Goal: Task Accomplishment & Management: Manage account settings

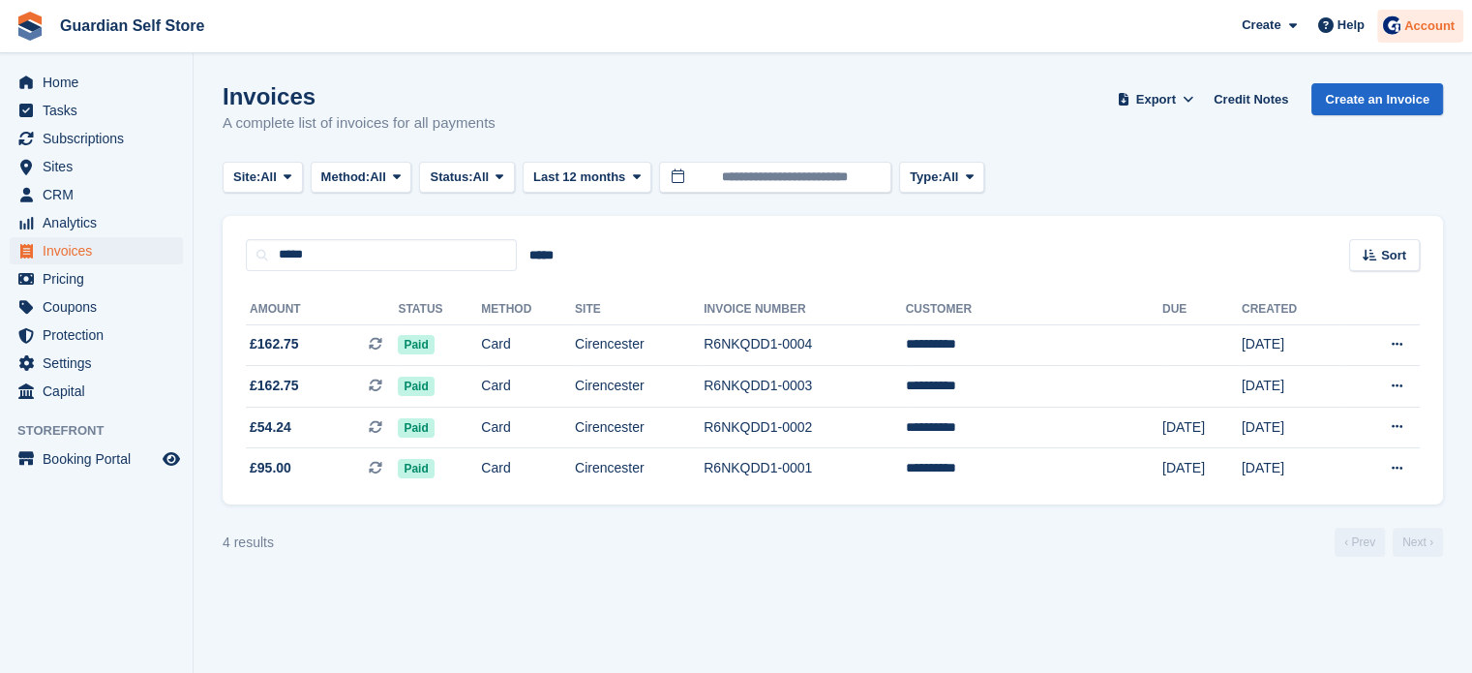
click at [1429, 30] on span "Account" at bounding box center [1429, 25] width 50 height 19
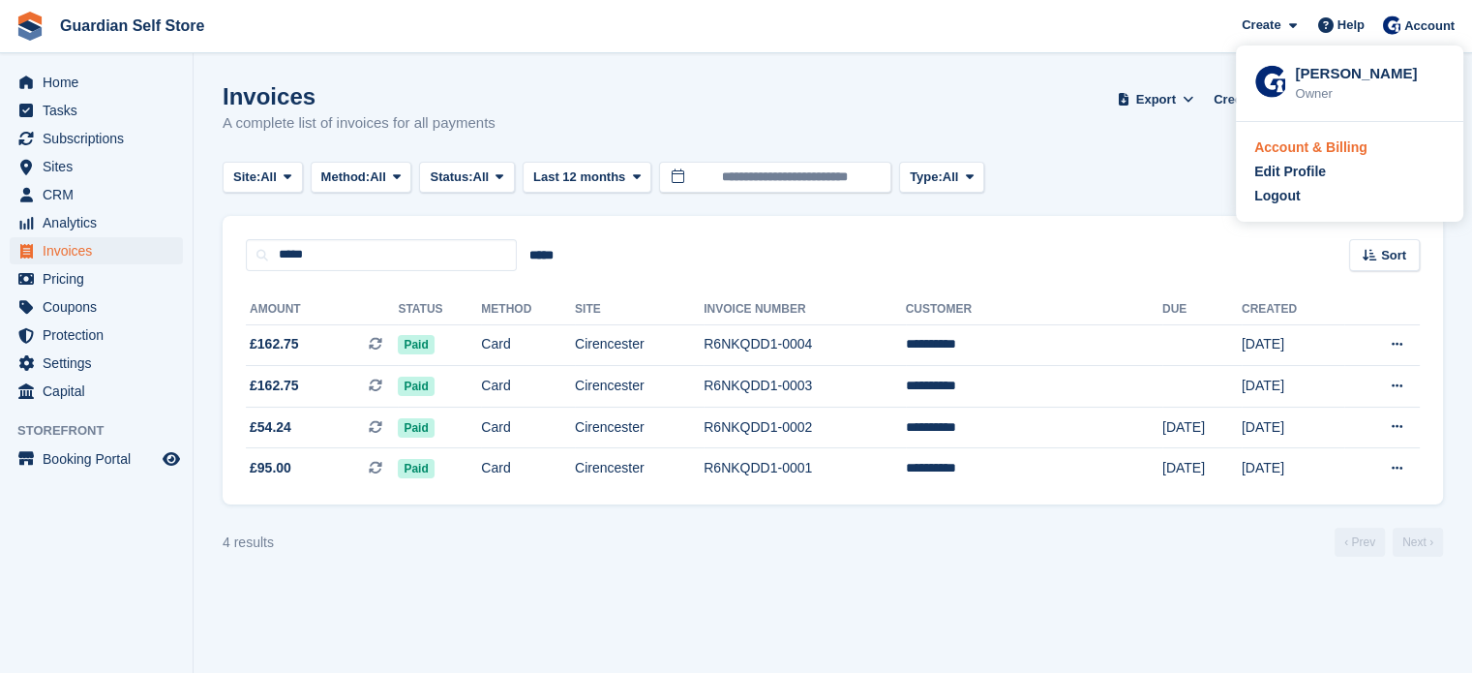
click at [1320, 147] on div "Account & Billing" at bounding box center [1310, 147] width 113 height 20
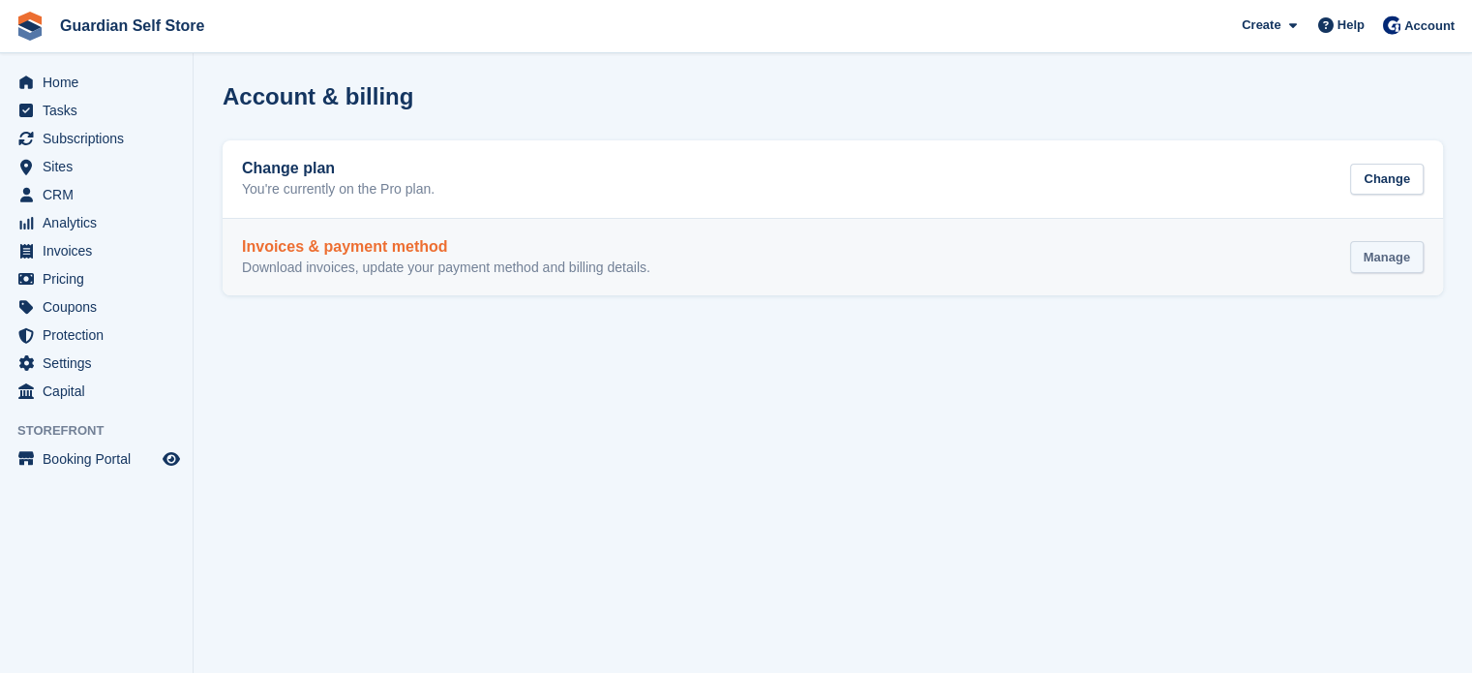
click at [1370, 242] on div "Manage" at bounding box center [1387, 257] width 74 height 32
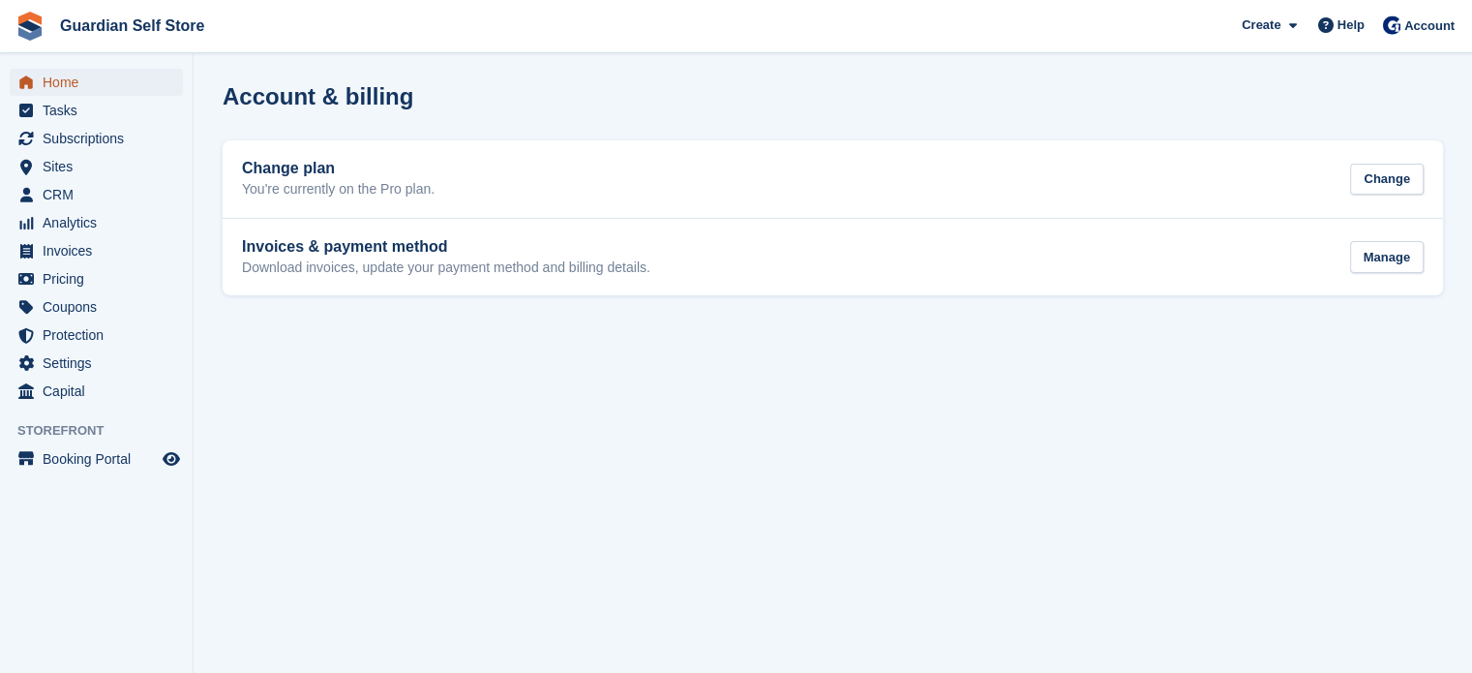
click at [128, 82] on span "Home" at bounding box center [101, 82] width 116 height 27
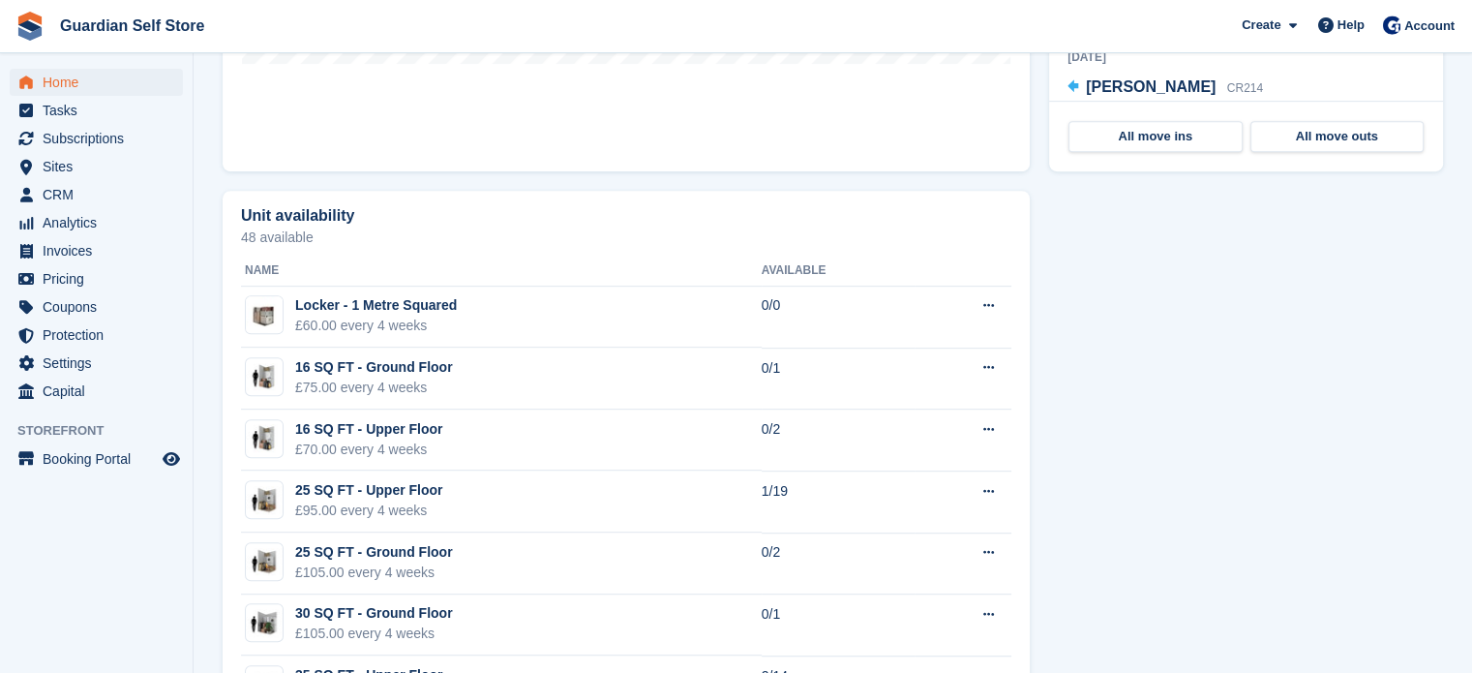
scroll to position [1452, 0]
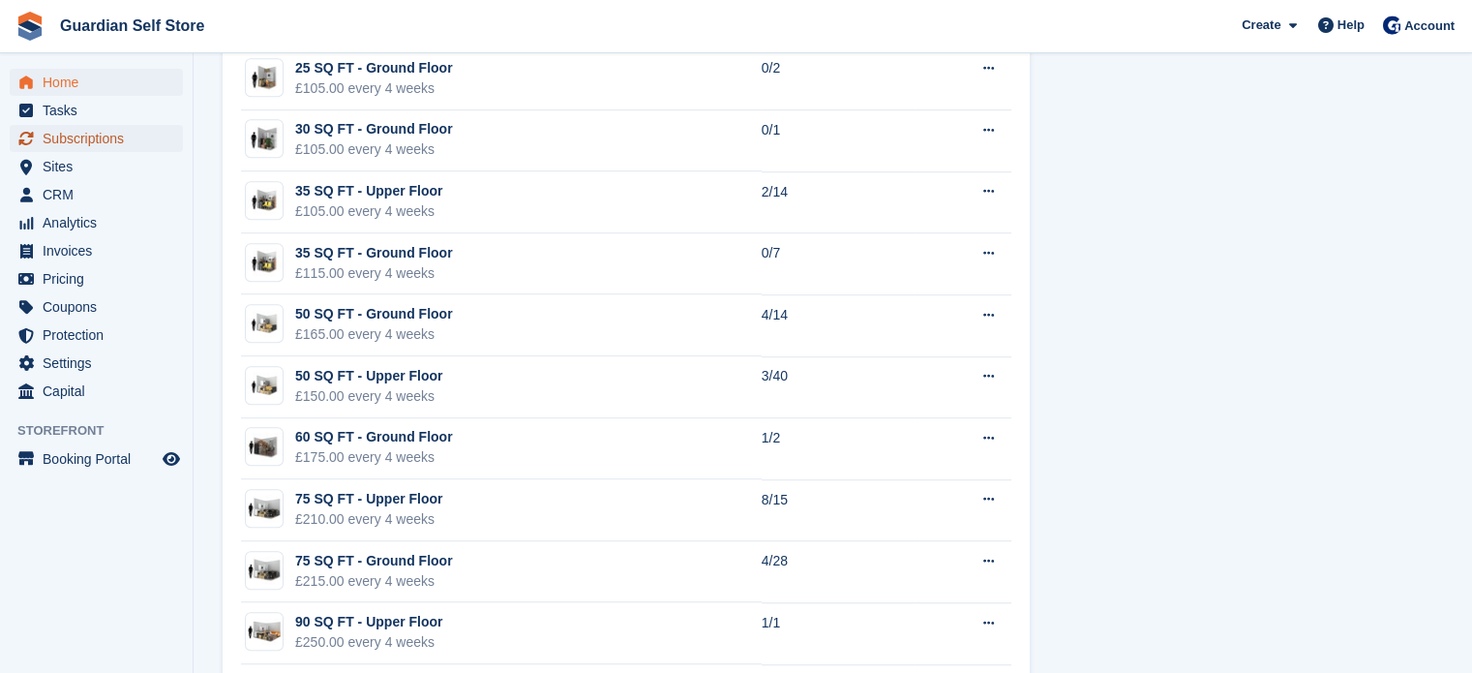
click at [108, 144] on span "Subscriptions" at bounding box center [101, 138] width 116 height 27
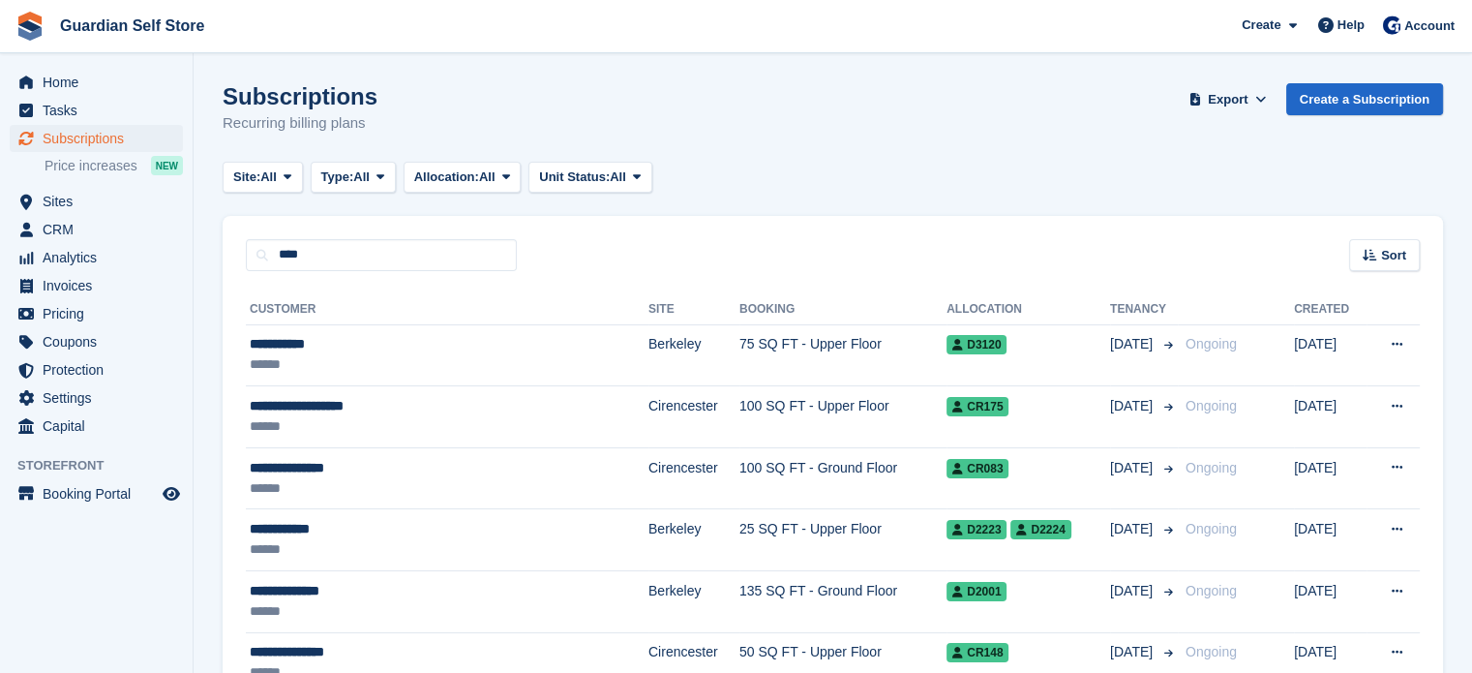
type input "****"
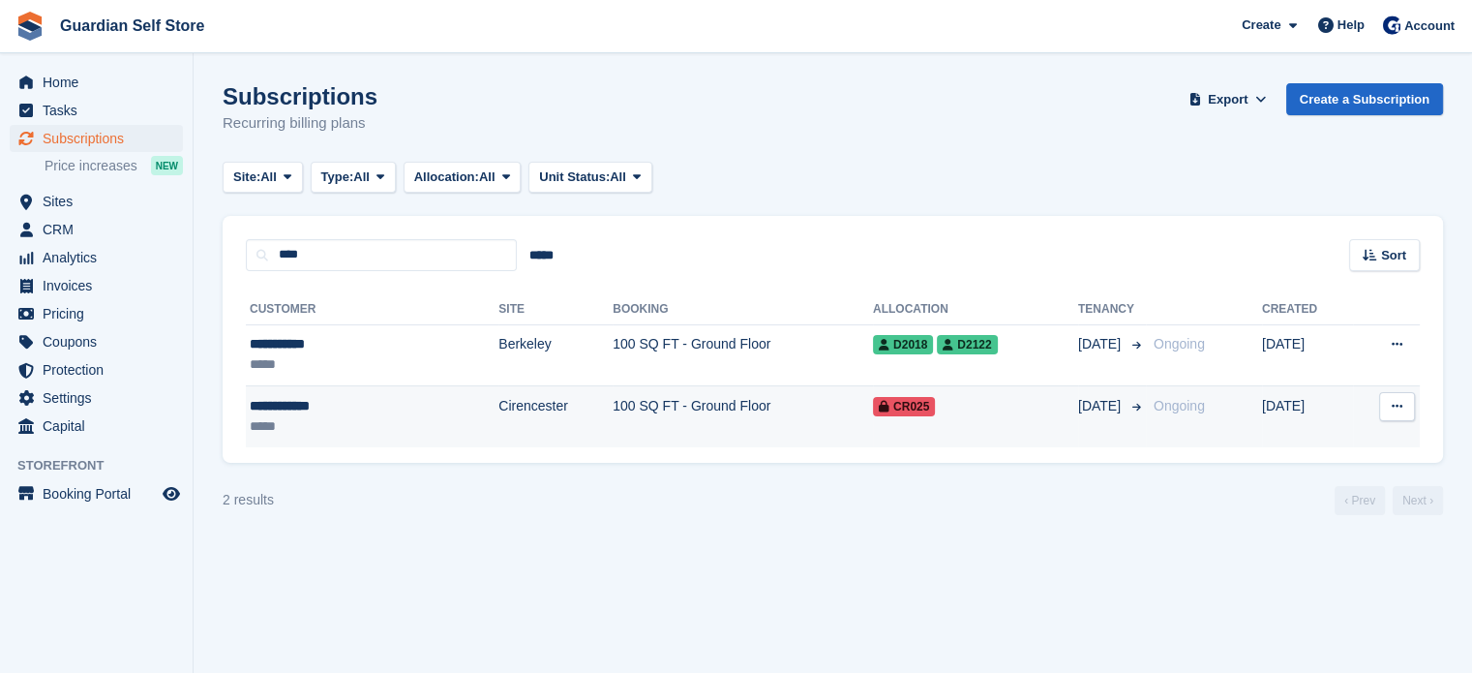
click at [332, 412] on div "**********" at bounding box center [325, 406] width 150 height 20
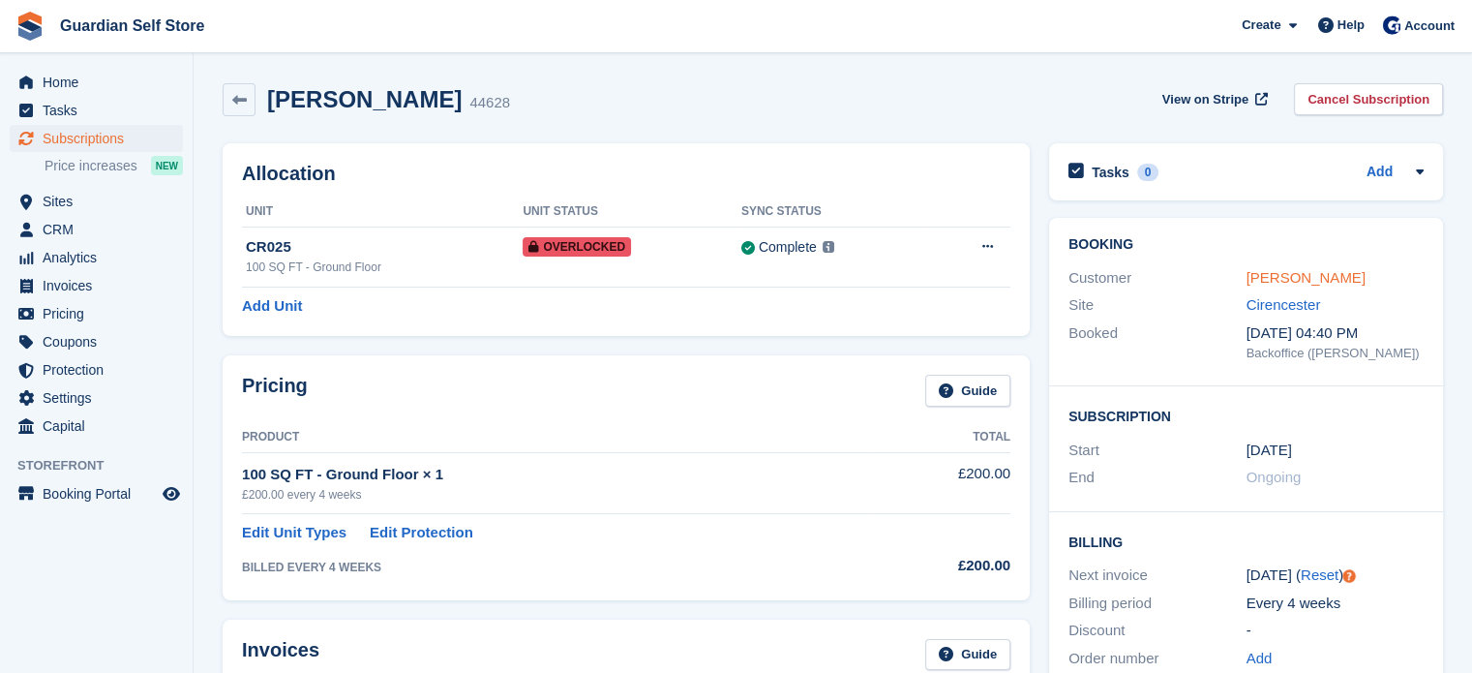
click at [1264, 276] on link "James Turner" at bounding box center [1306, 277] width 119 height 16
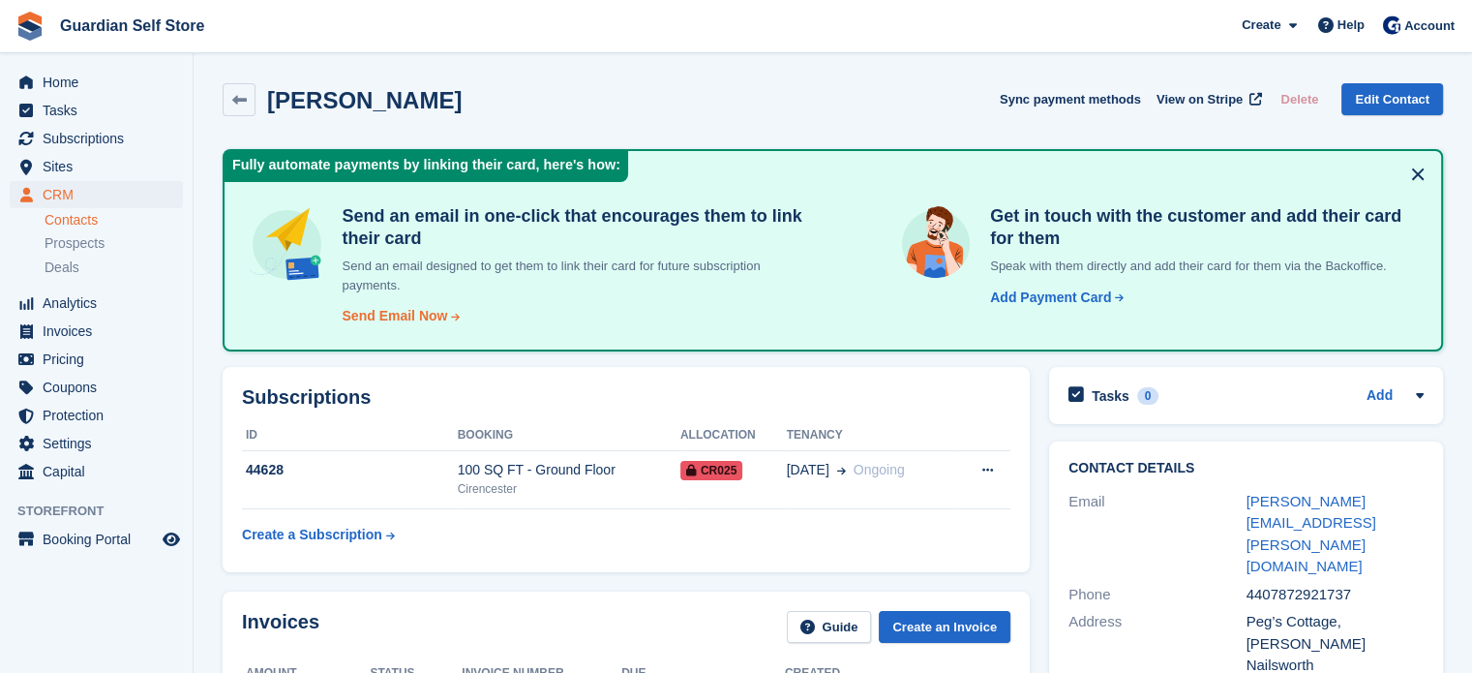
click at [414, 316] on div "Send Email Now" at bounding box center [394, 316] width 105 height 20
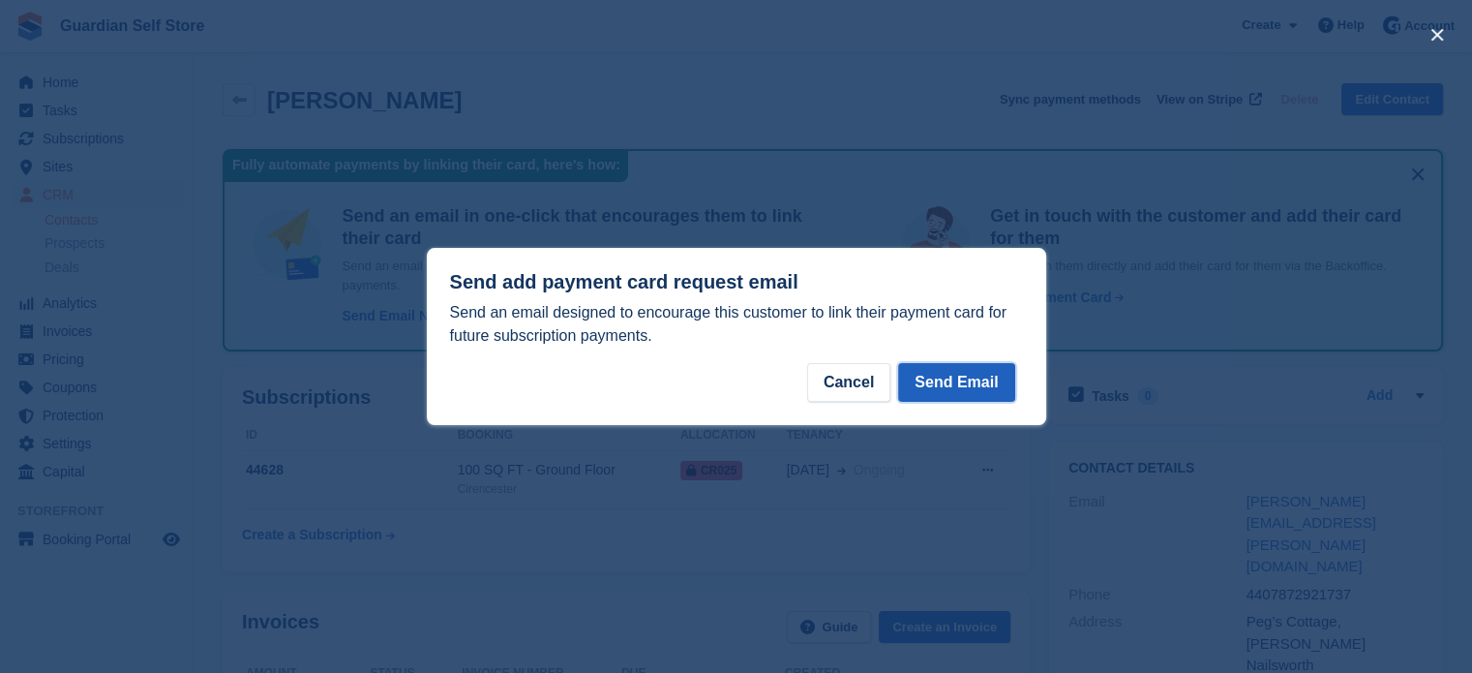
click at [977, 376] on button "Send Email" at bounding box center [956, 382] width 116 height 39
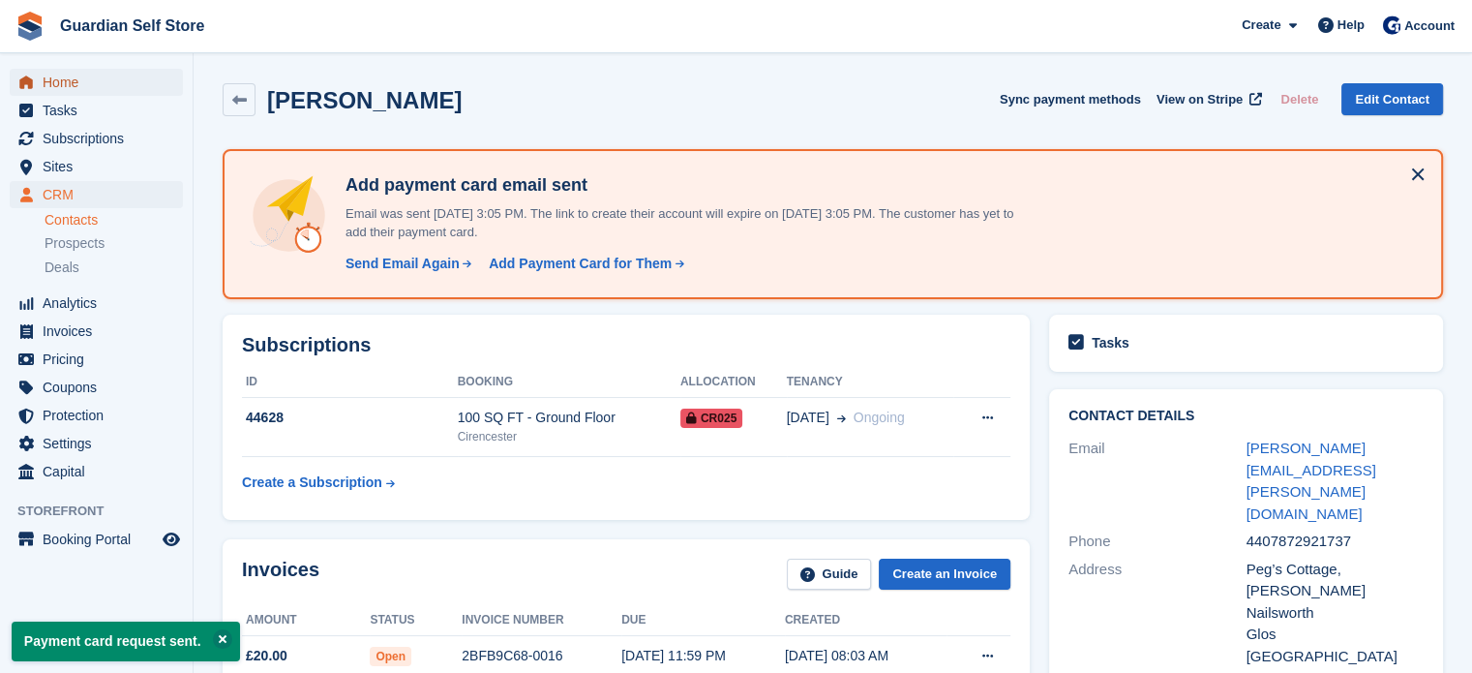
click at [98, 87] on span "Home" at bounding box center [101, 82] width 116 height 27
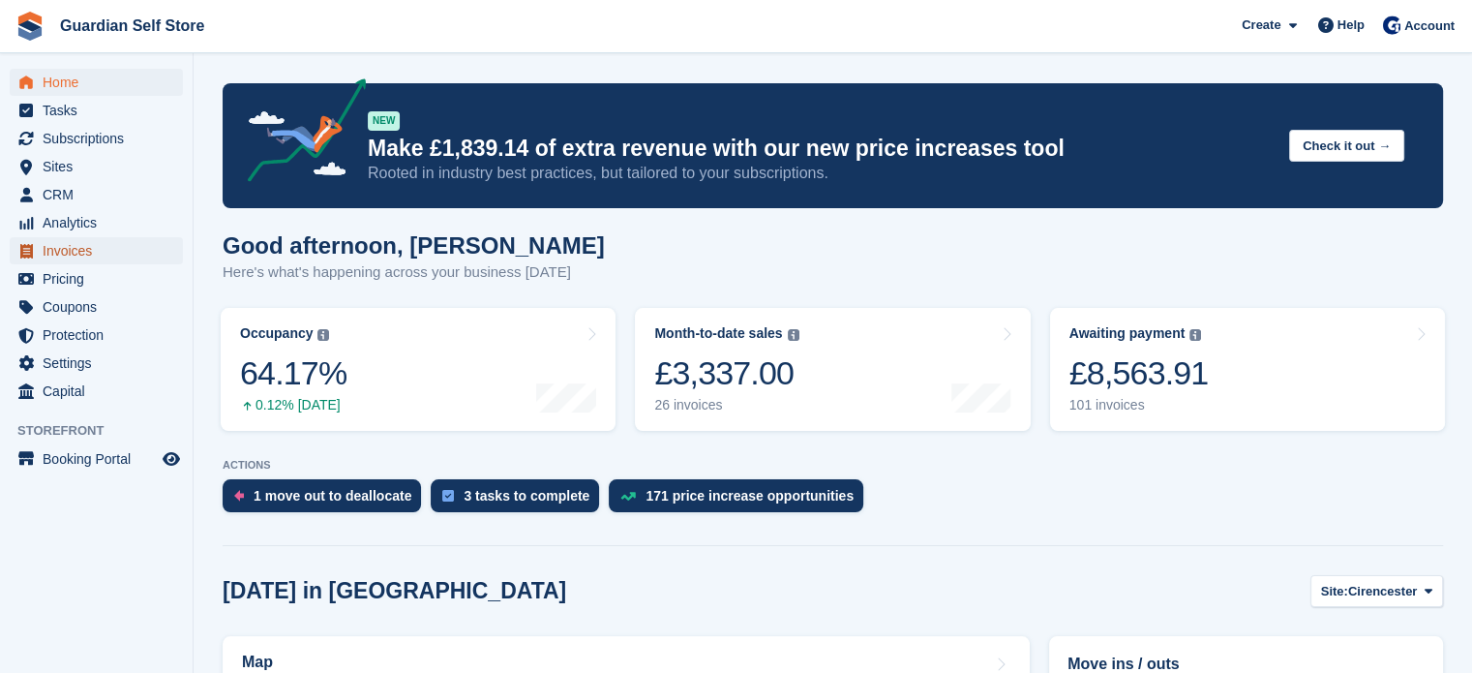
click at [100, 256] on span "Invoices" at bounding box center [101, 250] width 116 height 27
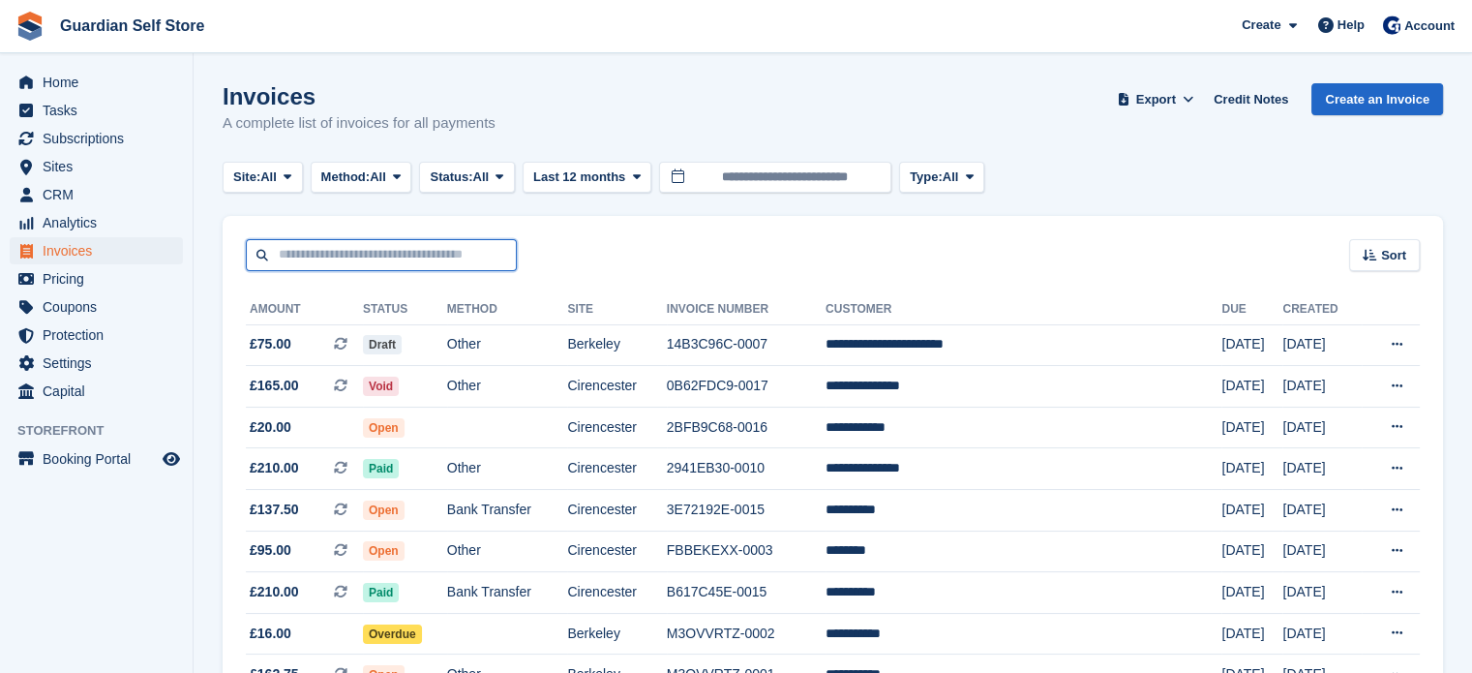
click at [393, 247] on input "text" at bounding box center [381, 255] width 271 height 32
type input "*****"
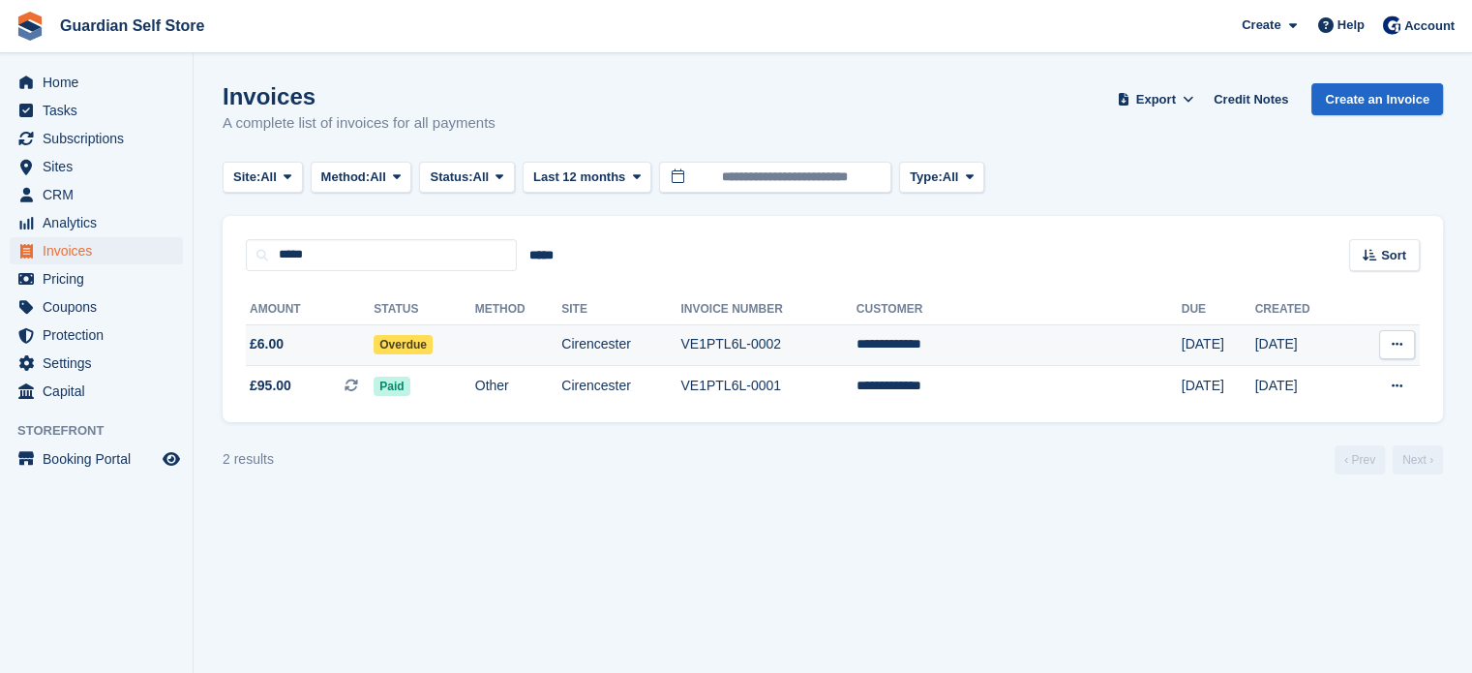
click at [361, 336] on span "£6.00" at bounding box center [310, 344] width 128 height 20
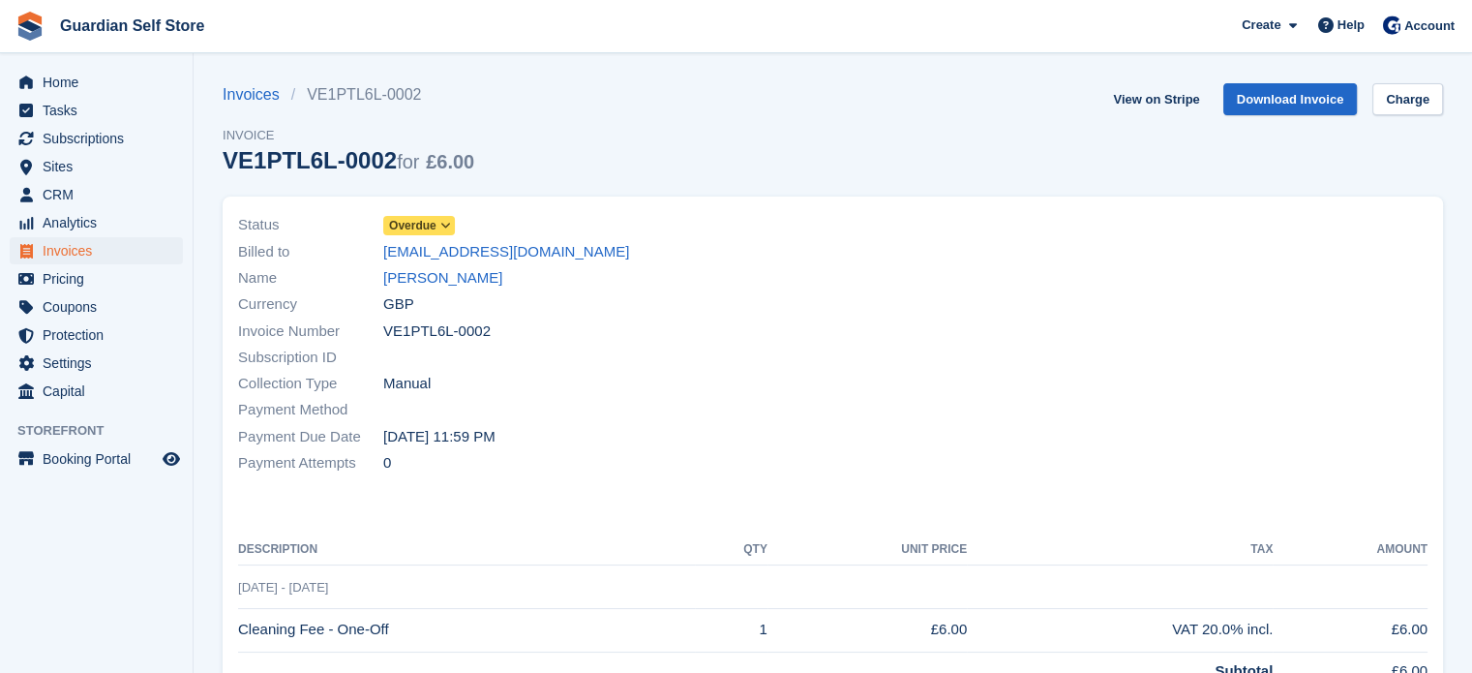
click at [410, 222] on span "Overdue" at bounding box center [412, 225] width 47 height 17
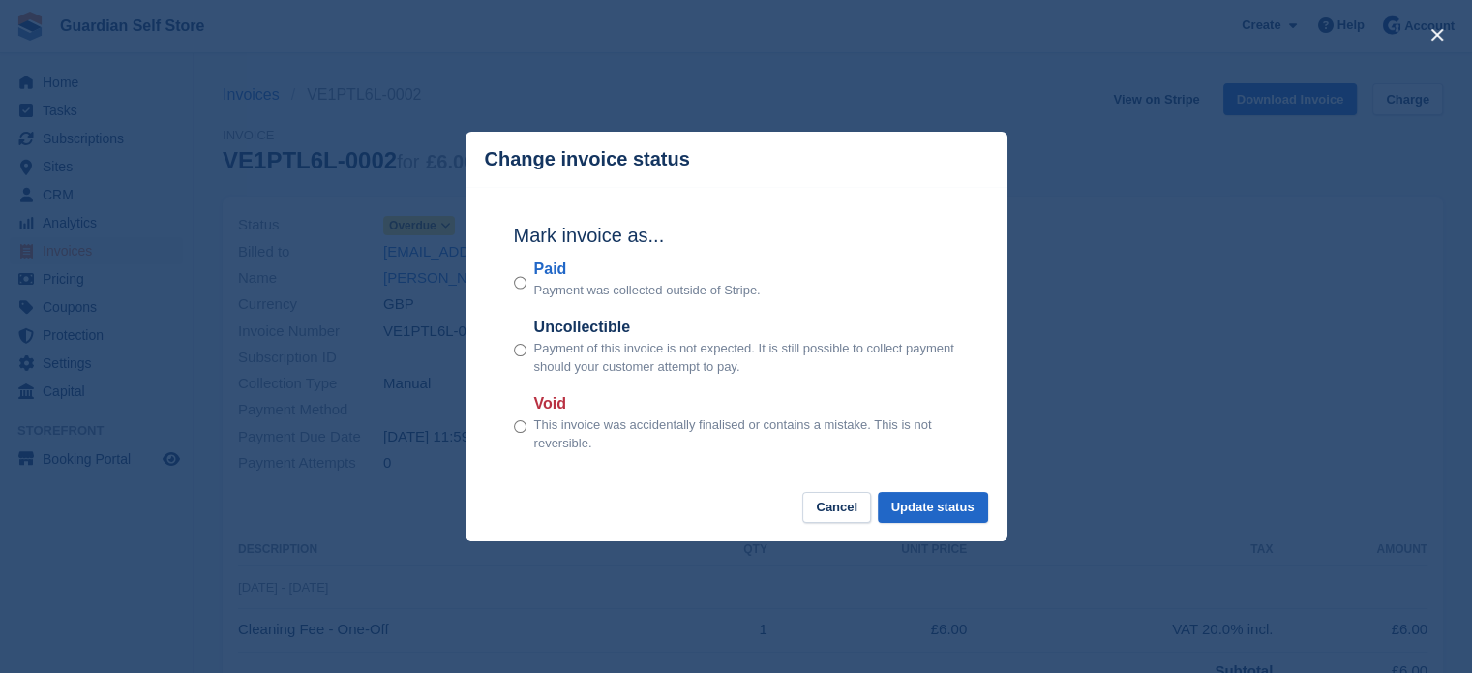
click at [554, 267] on label "Paid" at bounding box center [647, 268] width 226 height 23
click at [951, 515] on button "Update status" at bounding box center [933, 508] width 110 height 32
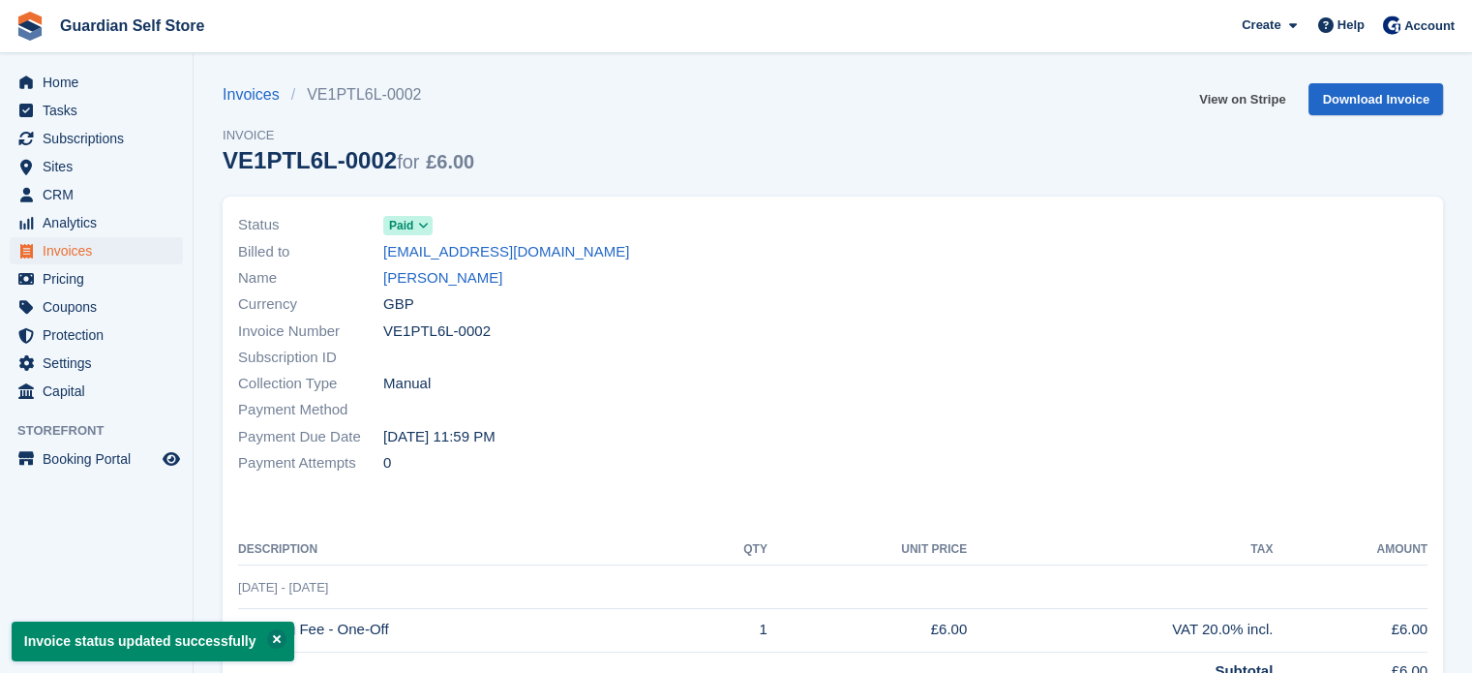
click at [1202, 100] on link "View on Stripe" at bounding box center [1242, 99] width 102 height 32
click at [93, 246] on span "Invoices" at bounding box center [101, 250] width 116 height 27
